Goal: Task Accomplishment & Management: Complete application form

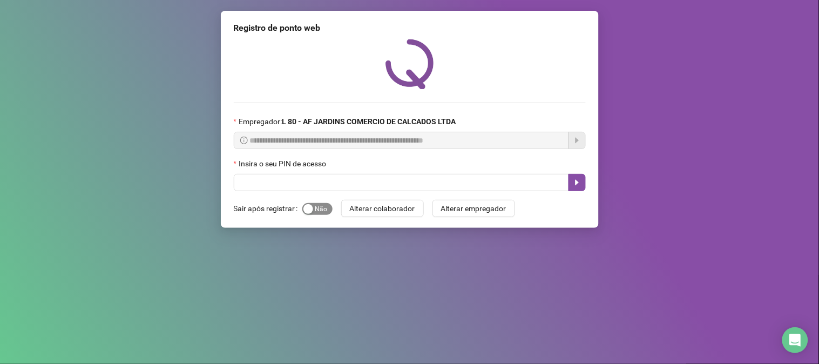
click at [313, 212] on span "Sim Não" at bounding box center [317, 209] width 30 height 12
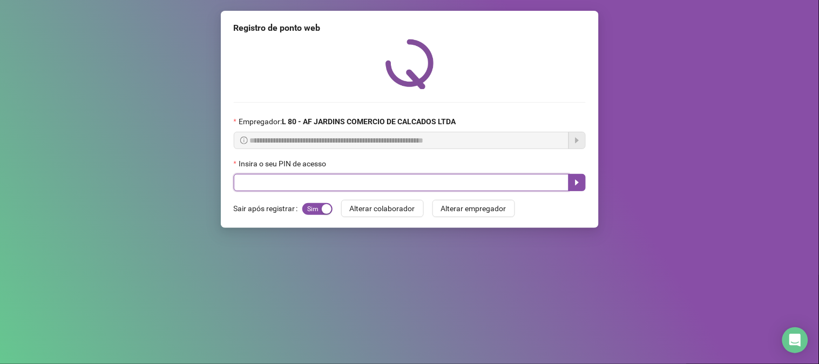
click at [317, 189] on input "text" at bounding box center [401, 182] width 335 height 17
type input "*****"
click at [576, 186] on icon "caret-right" at bounding box center [577, 183] width 4 height 6
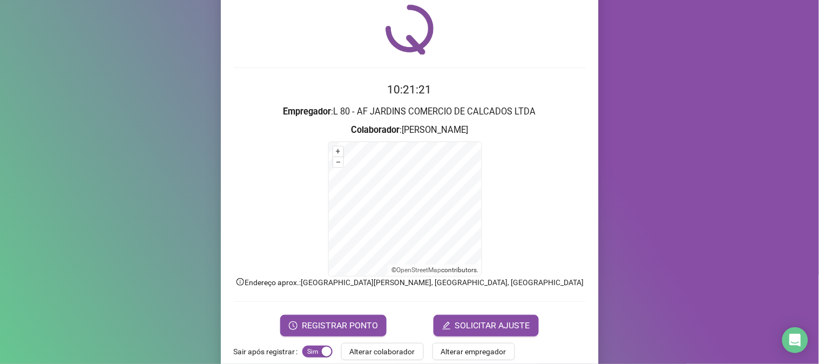
scroll to position [54, 0]
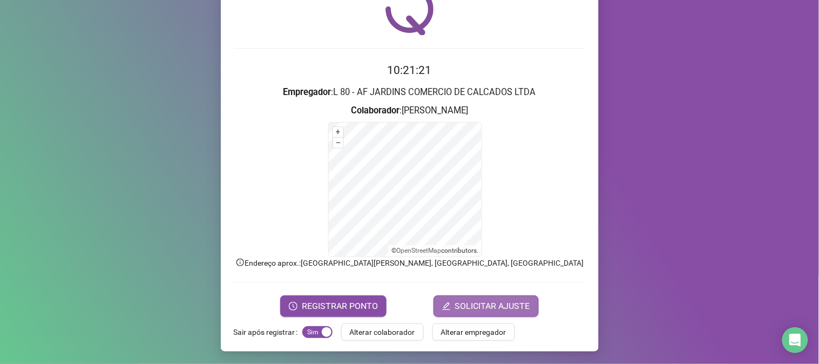
click at [515, 301] on span "SOLICITAR AJUSTE" at bounding box center [492, 306] width 75 height 13
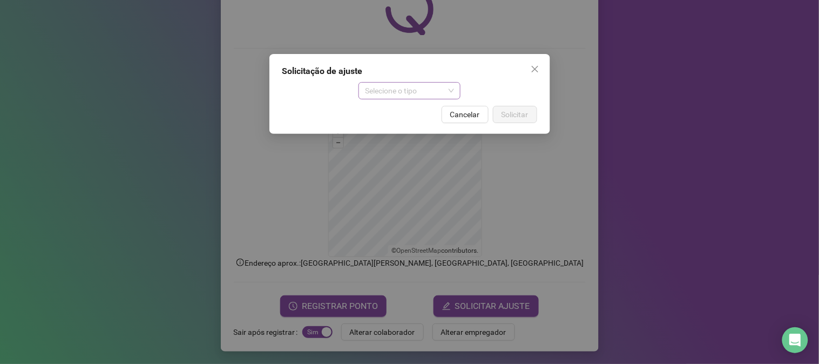
click at [409, 89] on span "Selecione o tipo" at bounding box center [409, 91] width 89 height 16
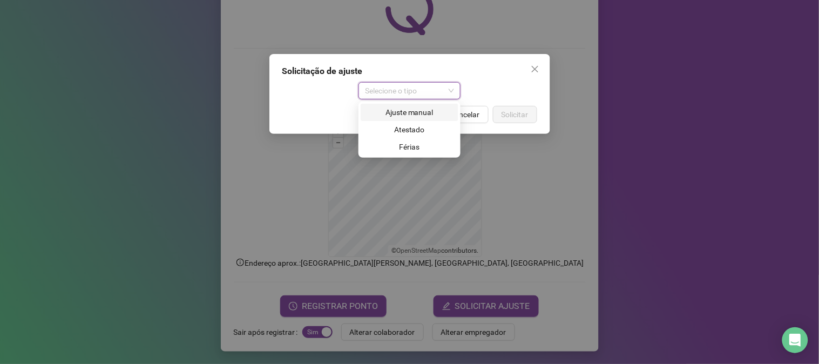
click at [399, 117] on div "Ajuste manual" at bounding box center [409, 112] width 85 height 12
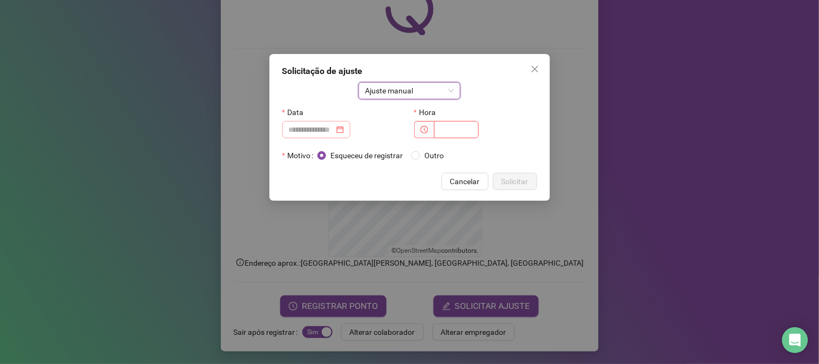
click at [344, 135] on div at bounding box center [316, 130] width 55 height 12
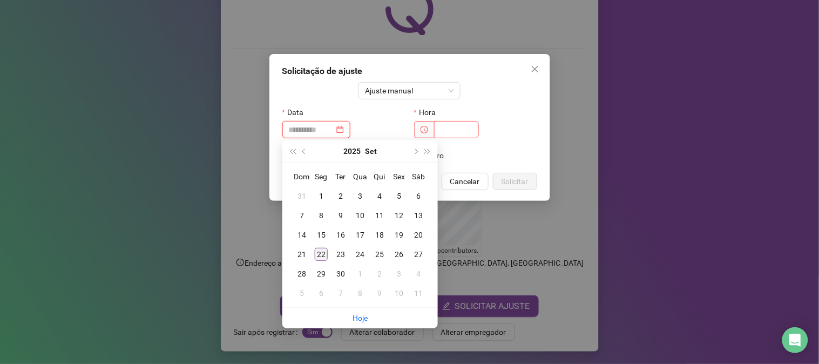
type input "**********"
click at [317, 252] on div "22" at bounding box center [321, 254] width 13 height 13
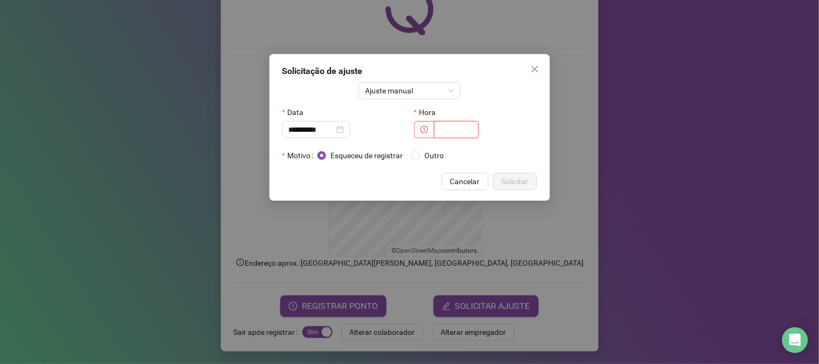
click at [445, 131] on input "text" at bounding box center [456, 129] width 45 height 17
type input "*****"
click at [508, 177] on span "Solicitar" at bounding box center [514, 181] width 27 height 12
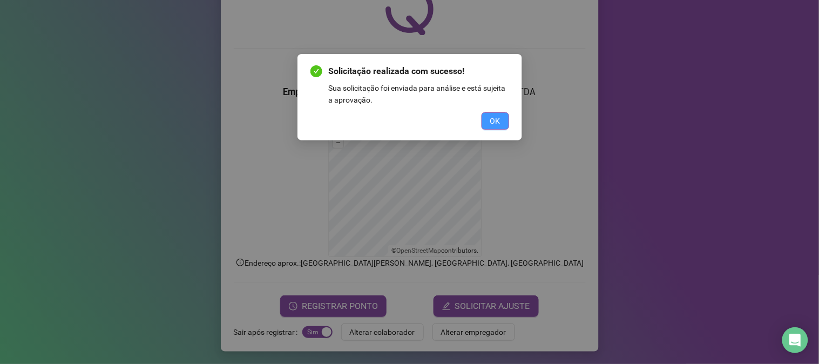
click at [503, 120] on button "OK" at bounding box center [495, 120] width 28 height 17
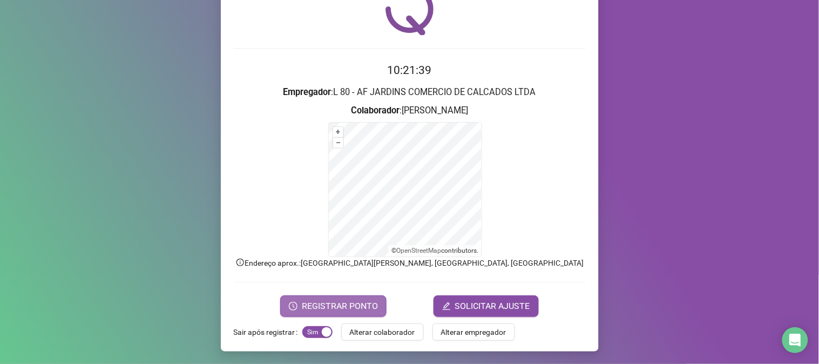
click at [334, 308] on span "REGISTRAR PONTO" at bounding box center [340, 306] width 76 height 13
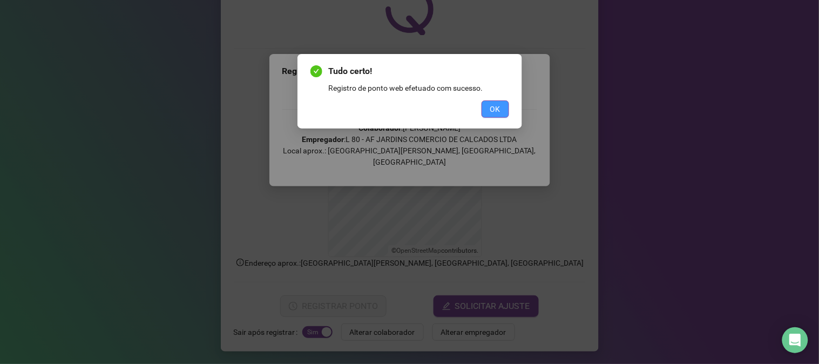
click at [502, 108] on button "OK" at bounding box center [495, 108] width 28 height 17
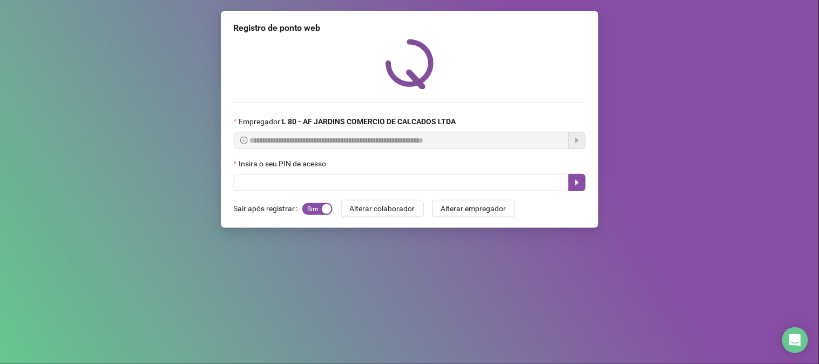
scroll to position [0, 0]
